Goal: Navigation & Orientation: Go to known website

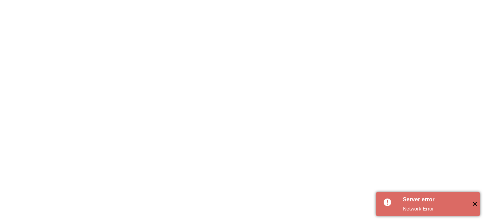
click at [476, 202] on span "✕" at bounding box center [475, 204] width 10 height 10
click at [476, 204] on span "✕" at bounding box center [475, 204] width 10 height 10
